Goal: Task Accomplishment & Management: Complete application form

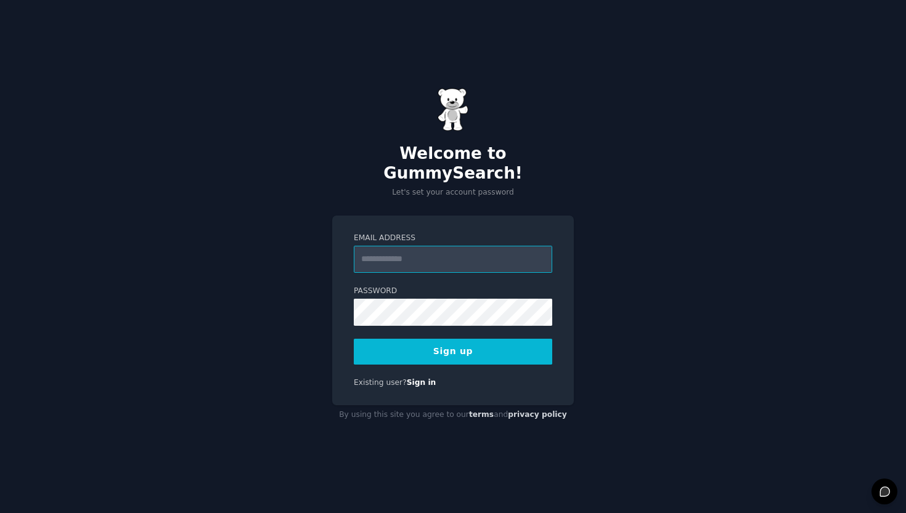
click at [468, 256] on input "Email Address" at bounding box center [453, 259] width 198 height 27
type input "**********"
click at [493, 352] on button "Sign up" at bounding box center [453, 352] width 198 height 26
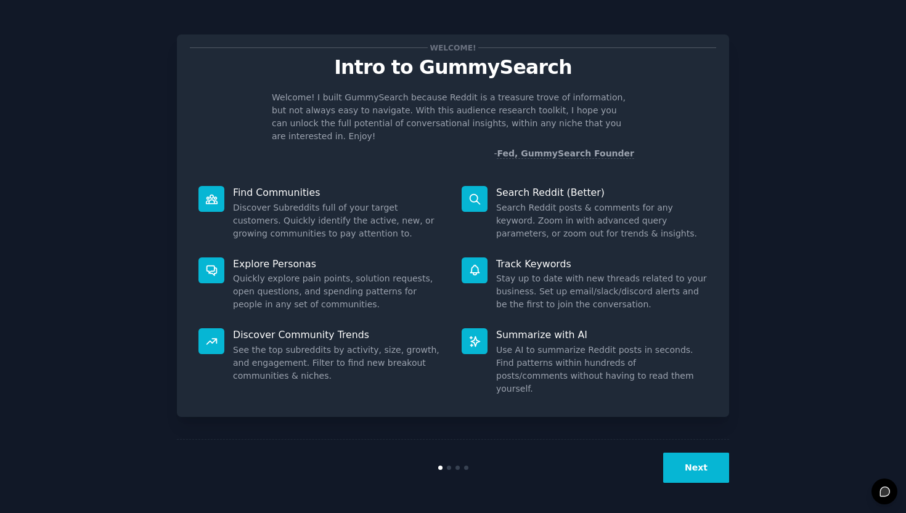
click at [701, 475] on button "Next" at bounding box center [696, 468] width 66 height 30
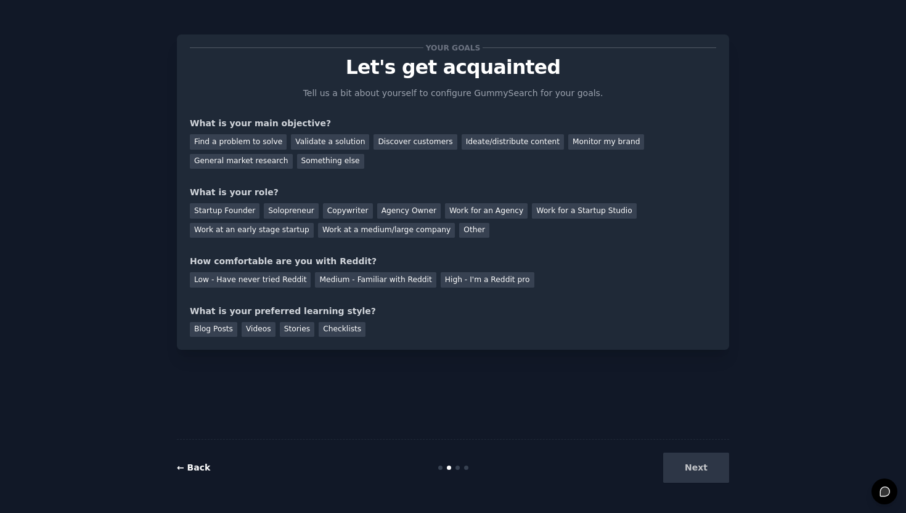
click at [203, 464] on link "← Back" at bounding box center [193, 468] width 33 height 10
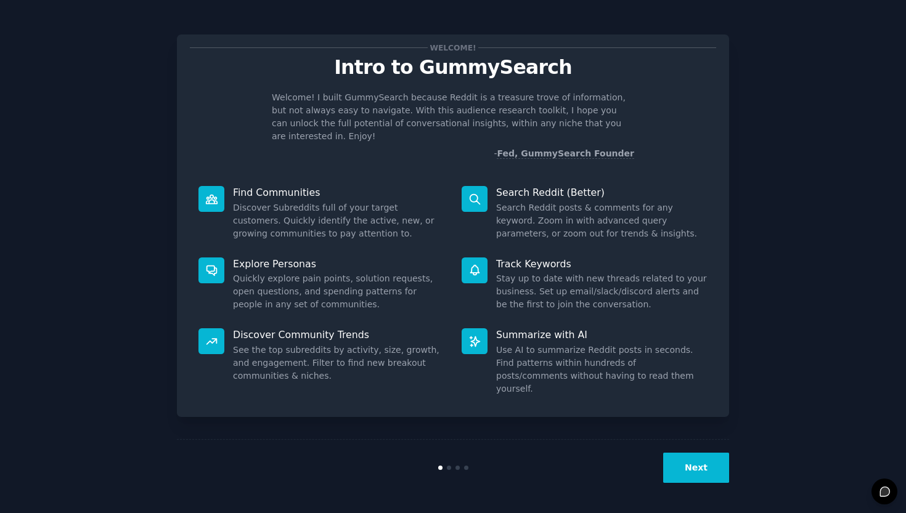
click at [686, 470] on button "Next" at bounding box center [696, 468] width 66 height 30
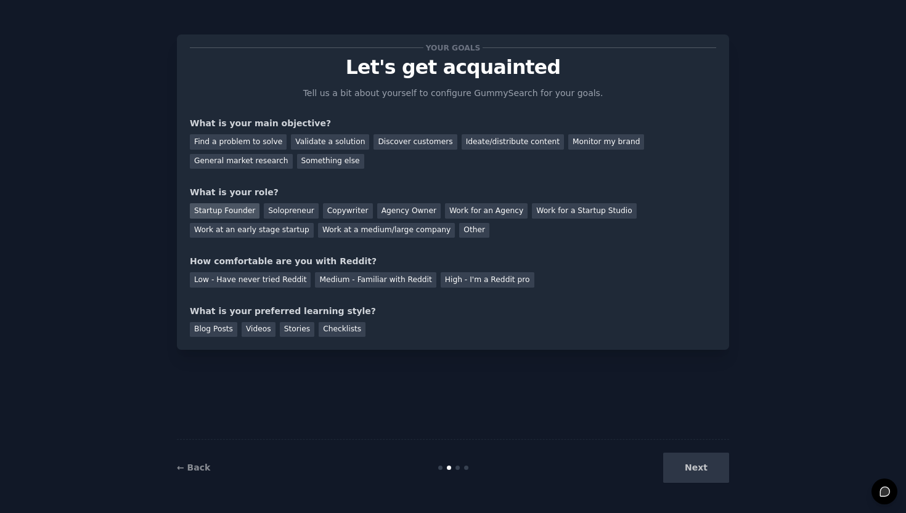
click at [235, 210] on div "Startup Founder" at bounding box center [225, 210] width 70 height 15
drag, startPoint x: 298, startPoint y: 124, endPoint x: 240, endPoint y: 124, distance: 57.9
click at [241, 124] on div "What is your main objective?" at bounding box center [453, 123] width 526 height 13
click at [325, 127] on div "What is your main objective?" at bounding box center [453, 123] width 526 height 13
drag, startPoint x: 335, startPoint y: 126, endPoint x: 184, endPoint y: 126, distance: 150.9
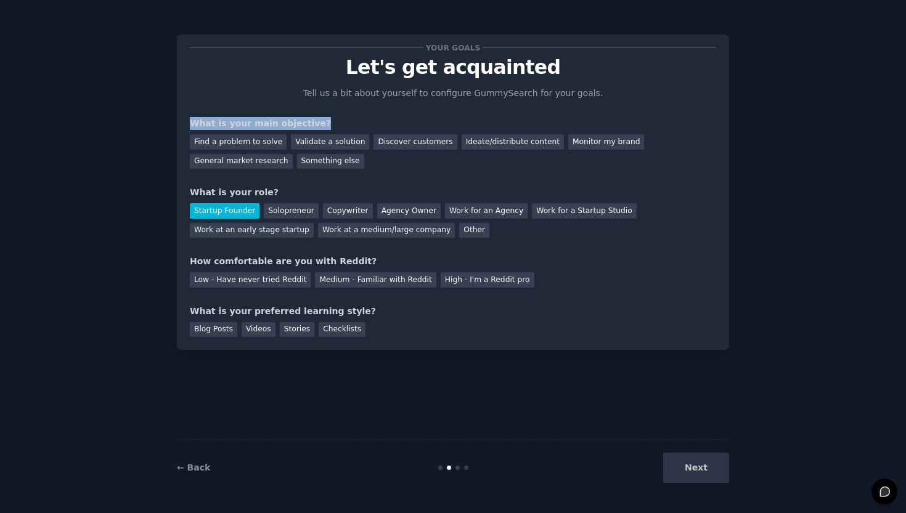
click at [184, 126] on div "Your goals Let's get acquainted Tell us a bit about yourself to configure Gummy…" at bounding box center [453, 191] width 552 height 315
click at [312, 124] on div "What is your main objective?" at bounding box center [453, 123] width 526 height 13
drag, startPoint x: 330, startPoint y: 124, endPoint x: 225, endPoint y: 124, distance: 104.1
click at [225, 124] on div "What is your main objective?" at bounding box center [453, 123] width 526 height 13
click at [315, 127] on div "What is your main objective?" at bounding box center [453, 123] width 526 height 13
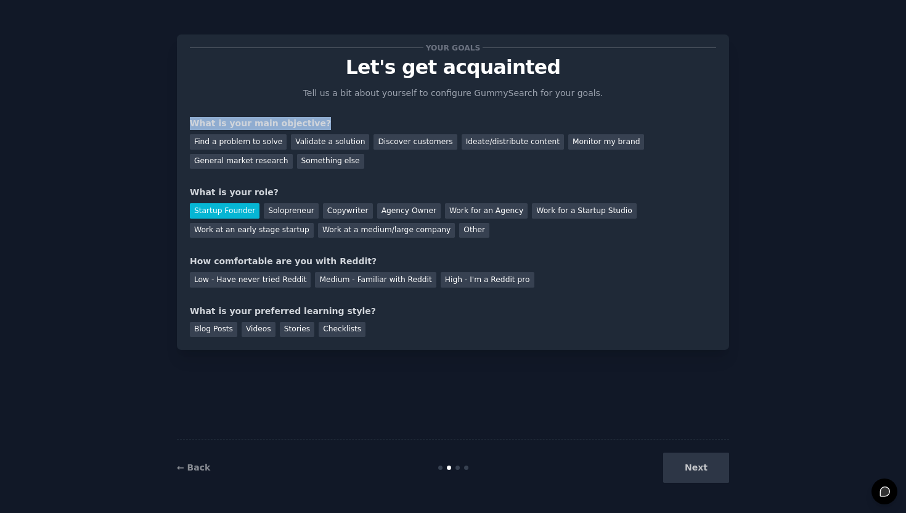
drag, startPoint x: 336, startPoint y: 127, endPoint x: 185, endPoint y: 126, distance: 150.9
click at [185, 126] on div "Your goals Let's get acquainted Tell us a bit about yourself to configure Gummy…" at bounding box center [453, 191] width 552 height 315
click at [325, 123] on div "What is your main objective?" at bounding box center [453, 123] width 526 height 13
drag, startPoint x: 323, startPoint y: 124, endPoint x: 147, endPoint y: 124, distance: 176.2
click at [147, 124] on div "Your goals Let's get acquainted Tell us a bit about yourself to configure Gummy…" at bounding box center [452, 256] width 871 height 479
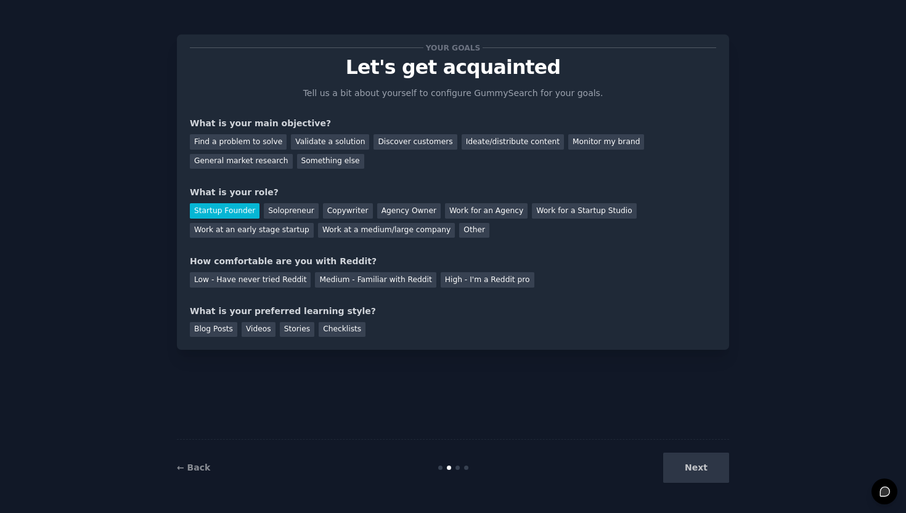
click at [425, 161] on div "Find a problem to solve Validate a solution Discover customers Ideate/distribut…" at bounding box center [453, 149] width 526 height 39
click at [265, 140] on div "Find a problem to solve" at bounding box center [238, 141] width 97 height 15
click at [294, 205] on div "Solopreneur" at bounding box center [291, 210] width 54 height 15
click at [229, 208] on div "Startup Founder" at bounding box center [225, 210] width 70 height 15
click at [286, 282] on div "Low - Have never tried Reddit" at bounding box center [250, 279] width 121 height 15
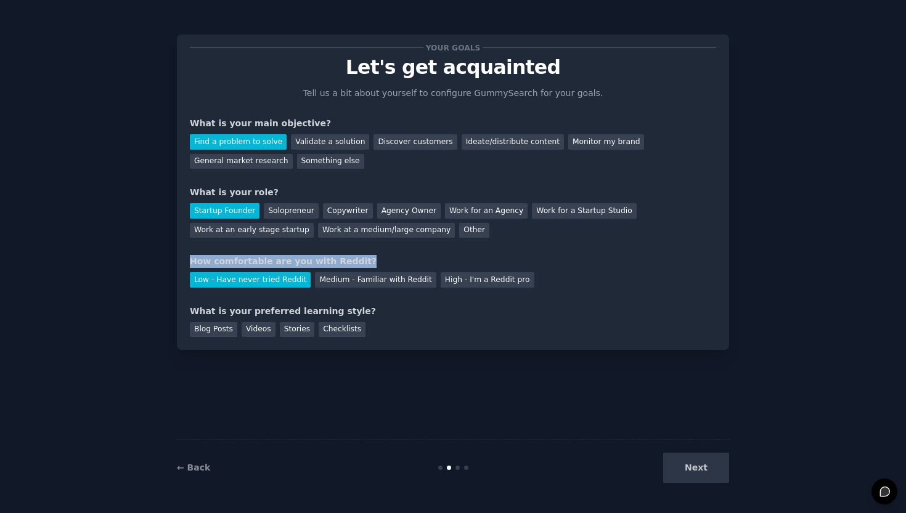
drag, startPoint x: 360, startPoint y: 258, endPoint x: 192, endPoint y: 257, distance: 168.2
click at [192, 257] on div "How comfortable are you with Reddit?" at bounding box center [453, 261] width 526 height 13
click at [365, 255] on div "How comfortable are you with Reddit?" at bounding box center [453, 261] width 526 height 13
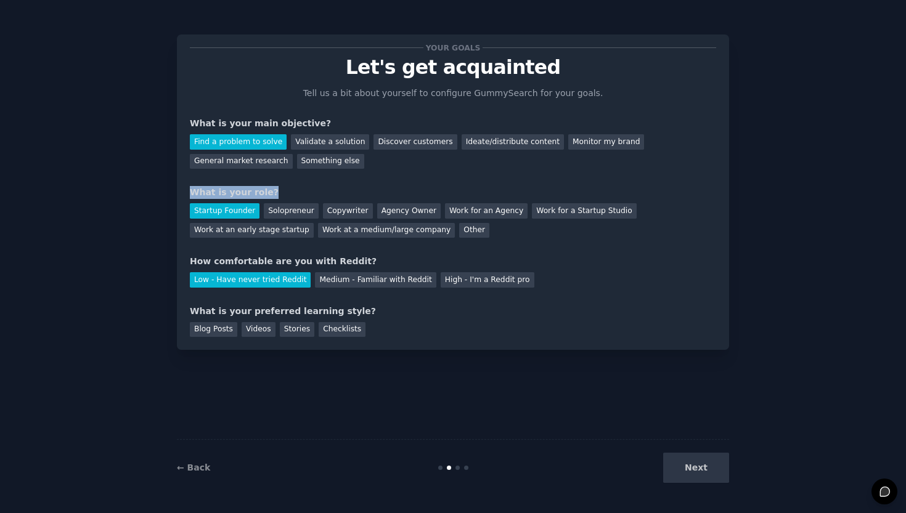
drag, startPoint x: 275, startPoint y: 195, endPoint x: 176, endPoint y: 192, distance: 99.2
click at [176, 192] on div "Your goals Let's get acquainted Tell us a bit about yourself to configure Gummy…" at bounding box center [452, 256] width 871 height 479
drag, startPoint x: 320, startPoint y: 122, endPoint x: 220, endPoint y: 121, distance: 100.4
click at [220, 121] on div "What is your main objective?" at bounding box center [453, 123] width 526 height 13
click at [326, 124] on div "What is your main objective?" at bounding box center [453, 123] width 526 height 13
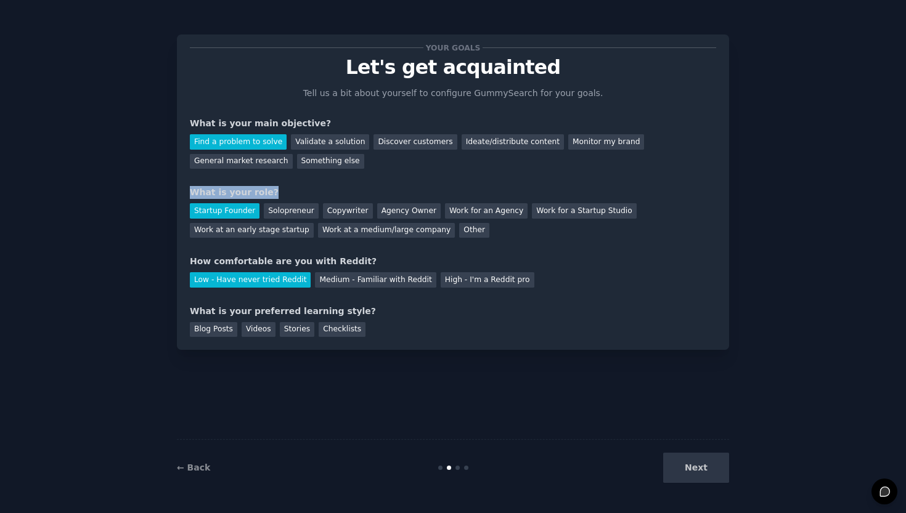
drag, startPoint x: 282, startPoint y: 193, endPoint x: 192, endPoint y: 193, distance: 90.6
click at [192, 193] on div "What is your role?" at bounding box center [453, 192] width 526 height 13
click at [277, 195] on div "What is your role?" at bounding box center [453, 192] width 526 height 13
drag, startPoint x: 401, startPoint y: 266, endPoint x: 217, endPoint y: 266, distance: 183.6
click at [217, 266] on div "How comfortable are you with Reddit?" at bounding box center [453, 261] width 526 height 13
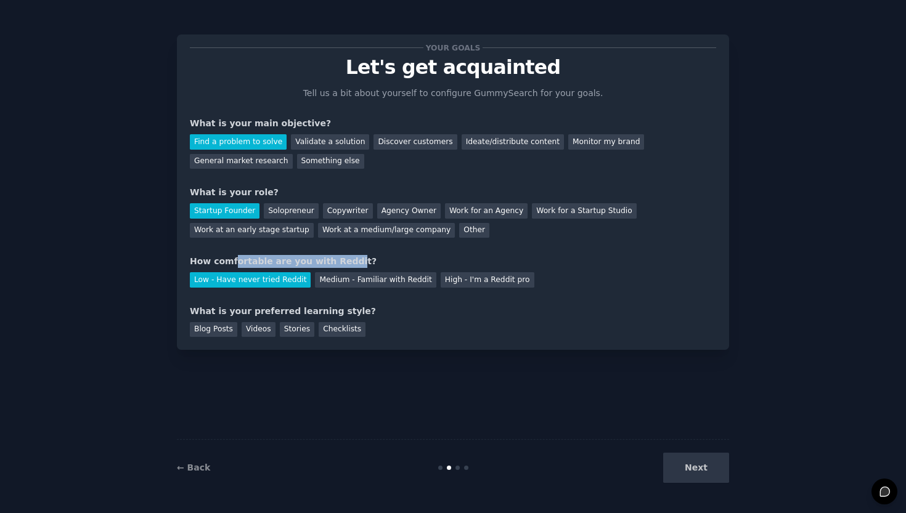
drag, startPoint x: 232, startPoint y: 262, endPoint x: 339, endPoint y: 262, distance: 106.6
click at [339, 262] on div "How comfortable are you with Reddit?" at bounding box center [453, 261] width 526 height 13
click at [374, 257] on div "How comfortable are you with Reddit?" at bounding box center [453, 261] width 526 height 13
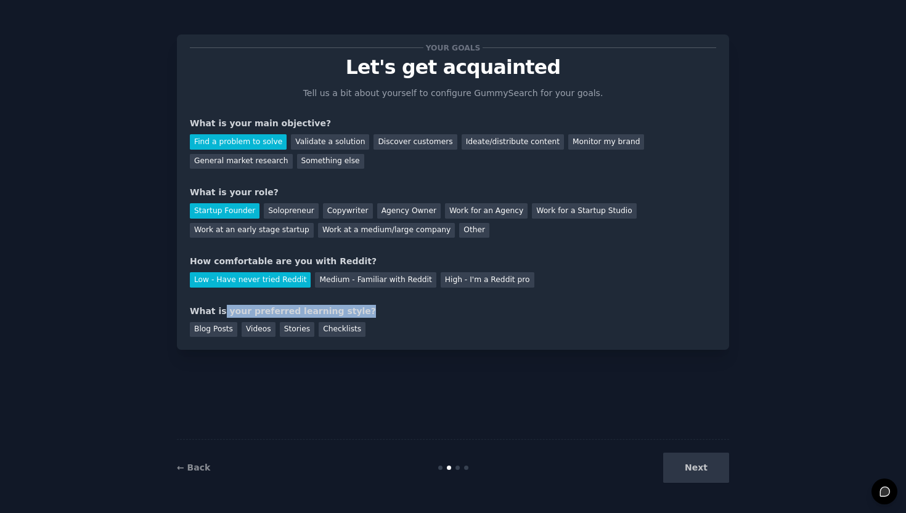
drag, startPoint x: 219, startPoint y: 309, endPoint x: 358, endPoint y: 309, distance: 139.2
click at [357, 309] on div "What is your preferred learning style?" at bounding box center [453, 311] width 526 height 13
click at [384, 306] on div "What is your preferred learning style?" at bounding box center [453, 311] width 526 height 13
click at [351, 324] on div "Checklists" at bounding box center [341, 329] width 47 height 15
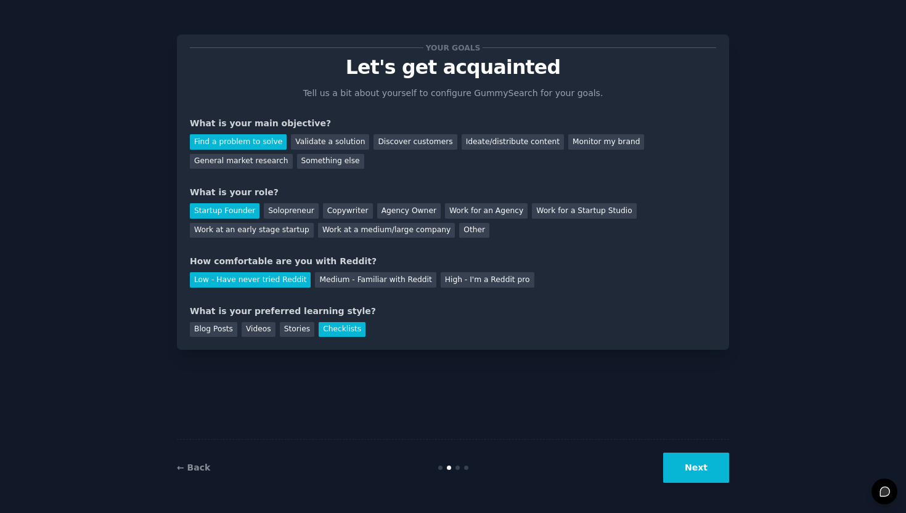
click at [392, 313] on div "What is your preferred learning style?" at bounding box center [453, 311] width 526 height 13
click at [393, 146] on div "Discover customers" at bounding box center [414, 141] width 83 height 15
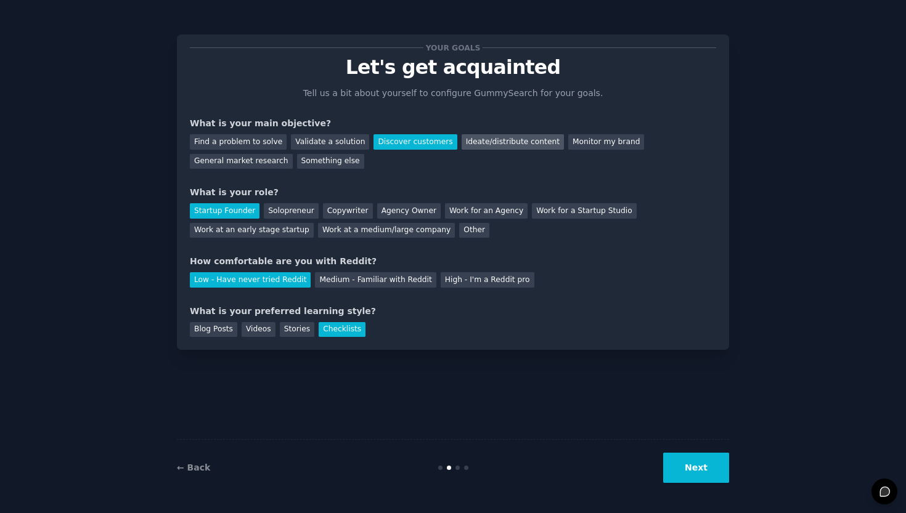
click at [482, 145] on div "Ideate/distribute content" at bounding box center [512, 141] width 102 height 15
click at [694, 468] on button "Next" at bounding box center [696, 468] width 66 height 30
